Goal: Navigation & Orientation: Find specific page/section

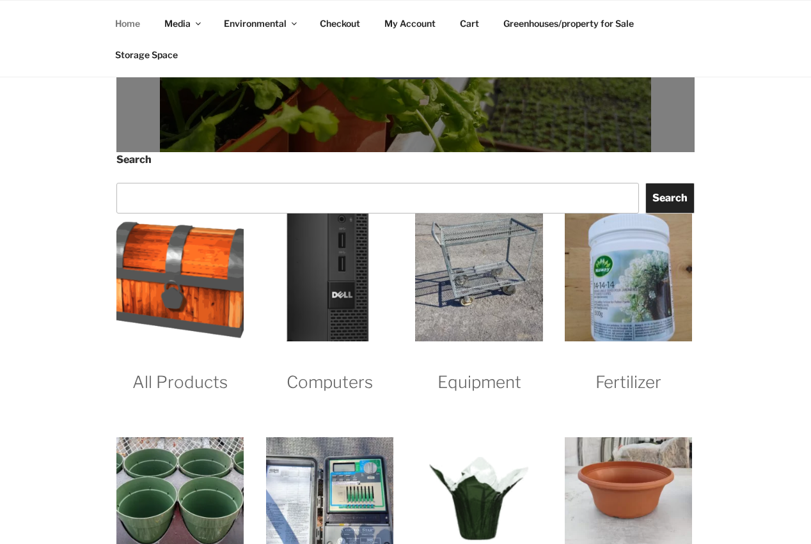
scroll to position [1166, 0]
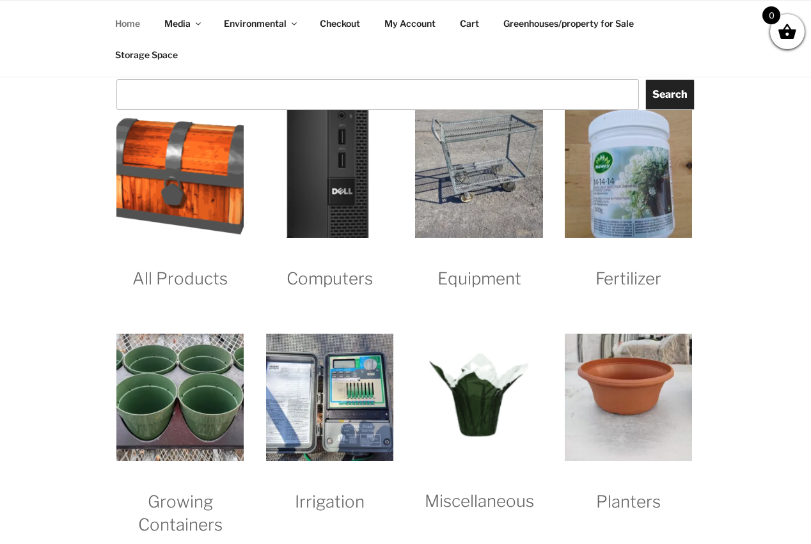
click at [191, 199] on img "Visit product category All Products" at bounding box center [179, 173] width 127 height 127
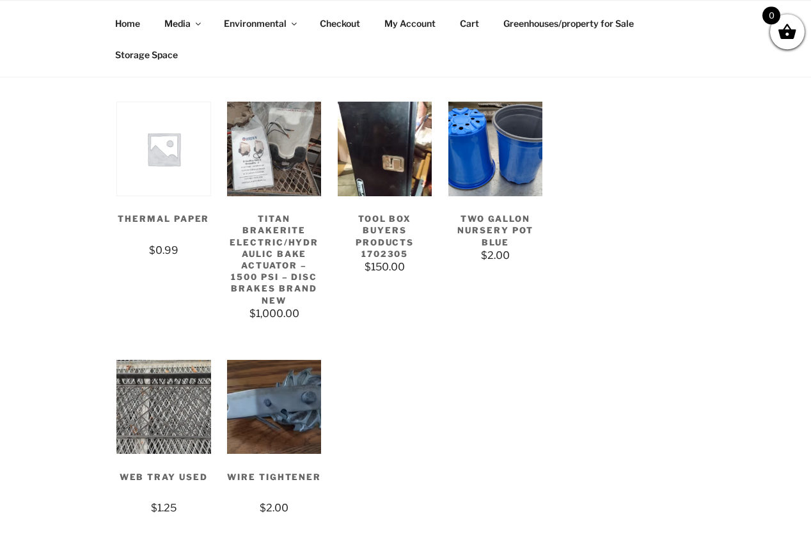
scroll to position [4301, 0]
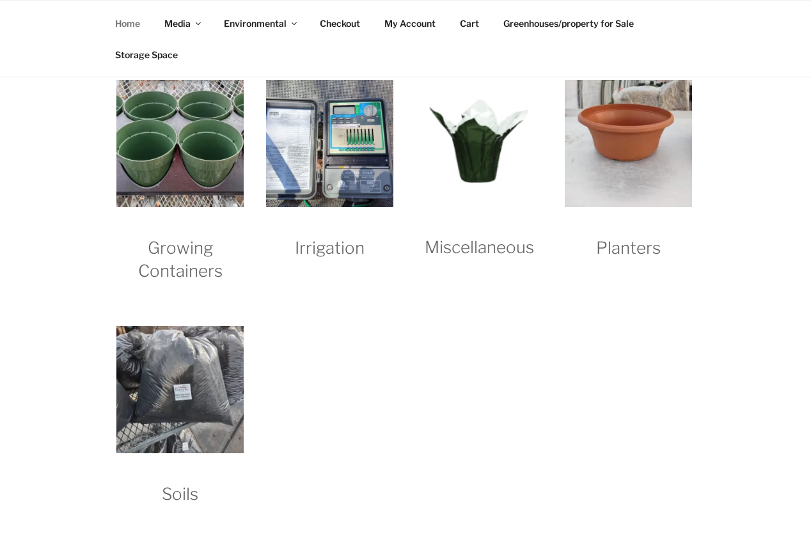
scroll to position [1458, 0]
